Goal: Information Seeking & Learning: Stay updated

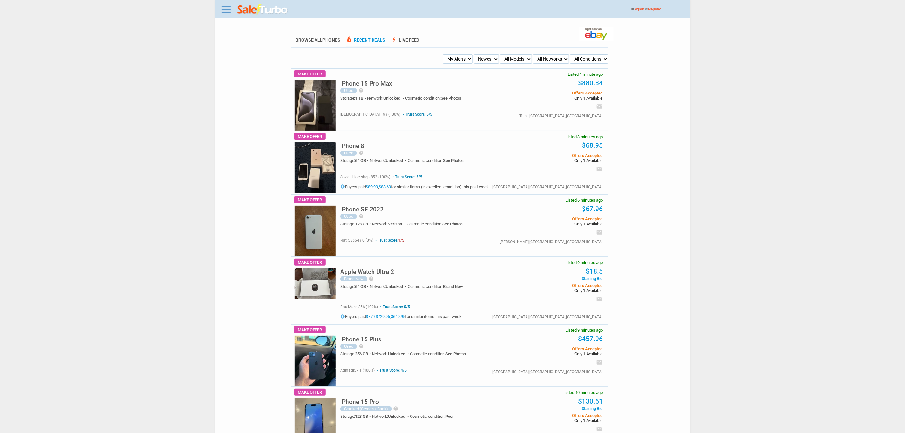
click at [466, 58] on select "My Alerts All Deals BIN Only w/ Offers Only" at bounding box center [457, 59] width 29 height 10
select select "flash_bin"
click at [444, 54] on select "My Alerts All Deals BIN Only w/ Offers Only" at bounding box center [457, 59] width 29 height 10
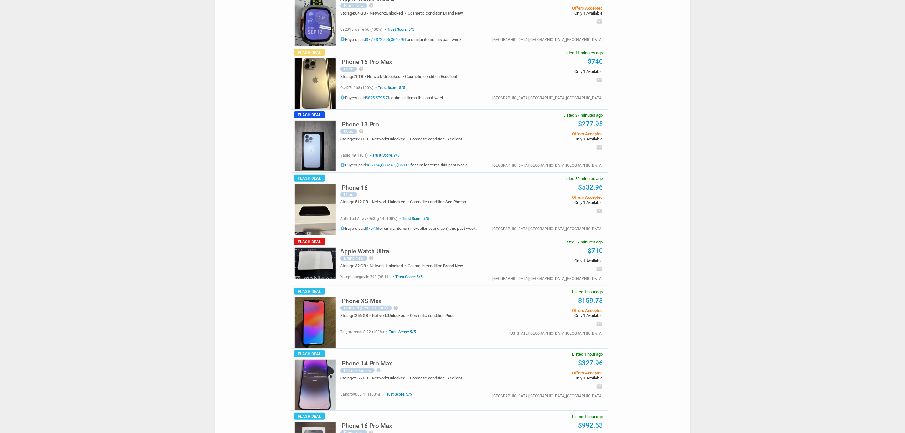
scroll to position [143, 0]
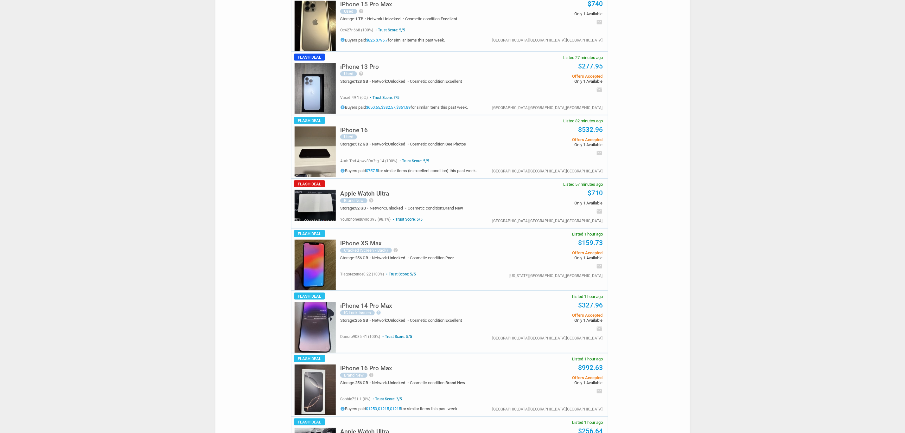
click at [297, 387] on img at bounding box center [315, 389] width 41 height 51
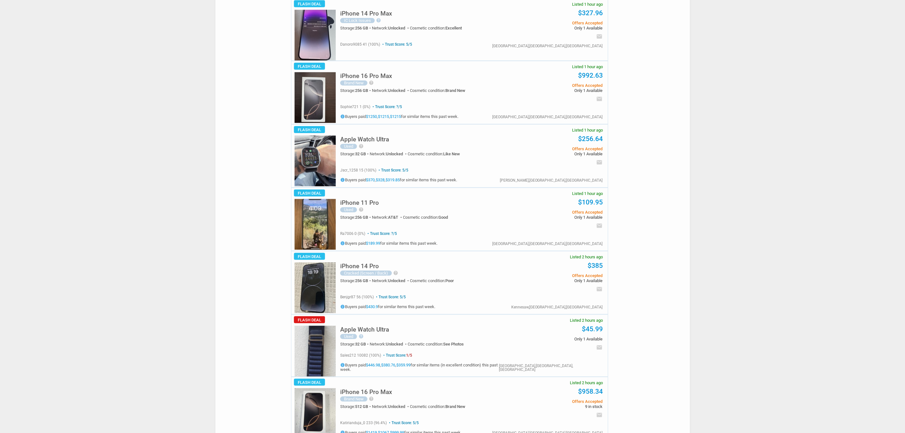
scroll to position [618, 0]
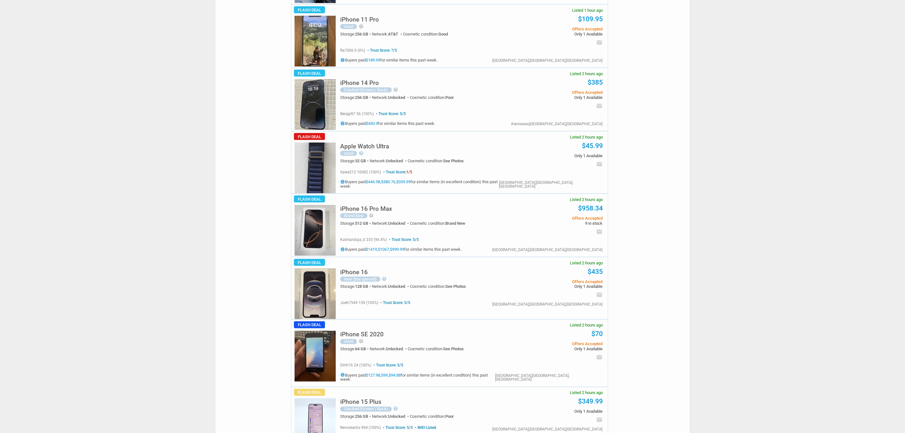
click at [337, 231] on div "iPhone 16 Pro Max Brand New help Running on iOS, this phone offers a smooth and…" at bounding box center [470, 225] width 275 height 63
click at [309, 230] on img at bounding box center [315, 230] width 41 height 51
click at [302, 231] on img at bounding box center [315, 230] width 41 height 51
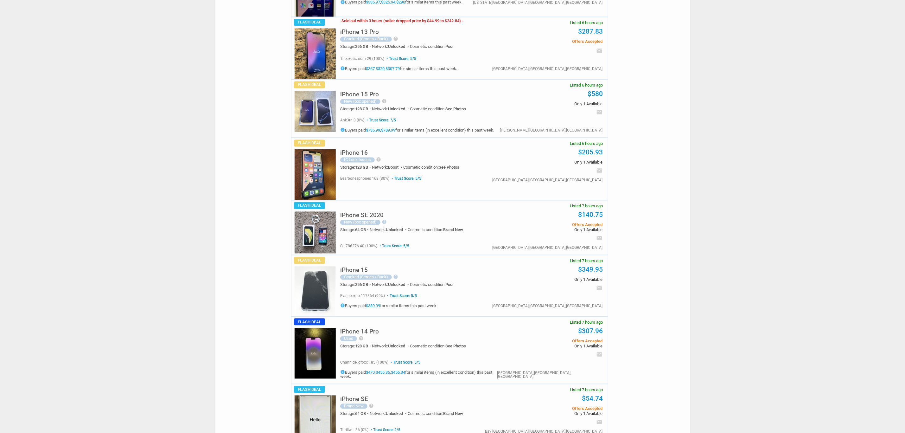
scroll to position [2708, 0]
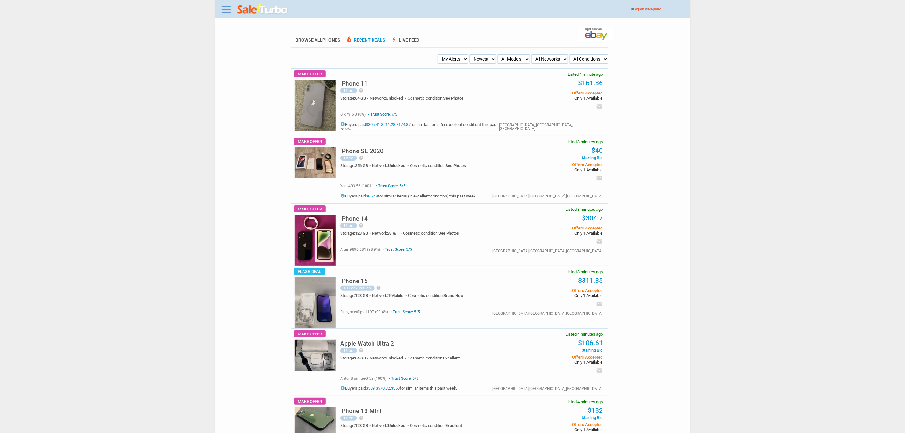
click at [455, 60] on select "My Alerts All Deals BIN Only w/ Offers Only" at bounding box center [453, 59] width 30 height 10
select select "flash_bin"
click at [440, 54] on select "My Alerts All Deals BIN Only w/ Offers Only" at bounding box center [453, 59] width 30 height 10
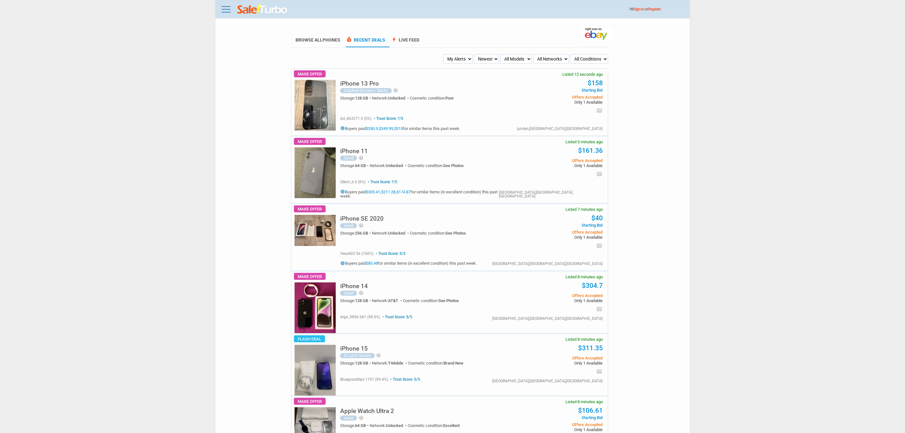
click at [471, 56] on select "My Alerts All Deals BIN Only w/ Offers Only" at bounding box center [457, 59] width 29 height 10
select select "flash_bin"
click at [444, 54] on select "My Alerts All Deals BIN Only w/ Offers Only" at bounding box center [457, 59] width 29 height 10
